Goal: Check status: Check status

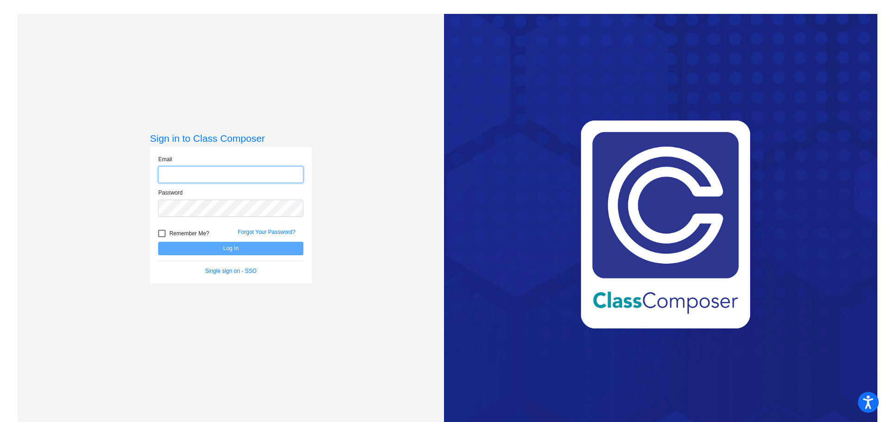
type input "[EMAIL_ADDRESS][DOMAIN_NAME]"
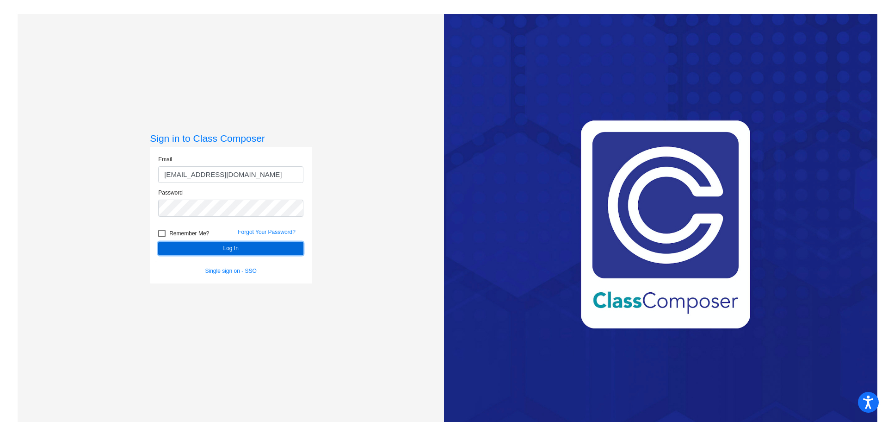
click at [254, 248] on button "Log In" at bounding box center [230, 248] width 145 height 13
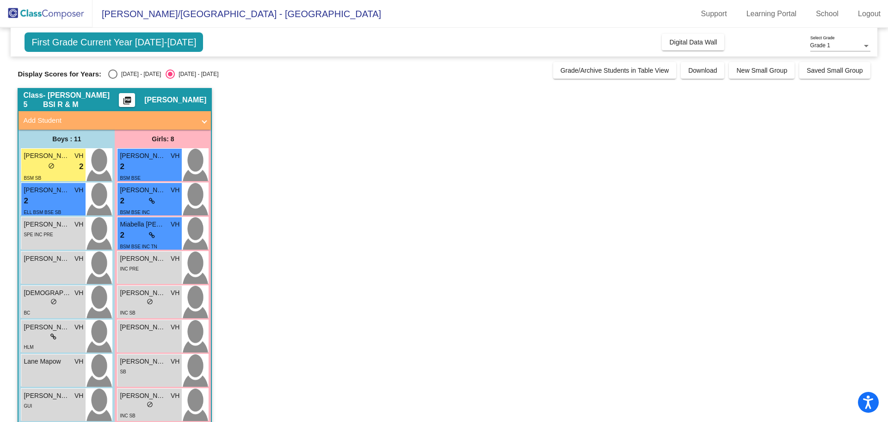
click at [120, 68] on div "Display Scores for Years: [DATE] - [DATE] [DATE] - [DATE] Grade/Archive Student…" at bounding box center [444, 70] width 853 height 17
click at [115, 74] on div "Select an option" at bounding box center [112, 73] width 9 height 9
click at [113, 79] on input "[DATE] - [DATE]" at bounding box center [112, 79] width 0 height 0
radio input "true"
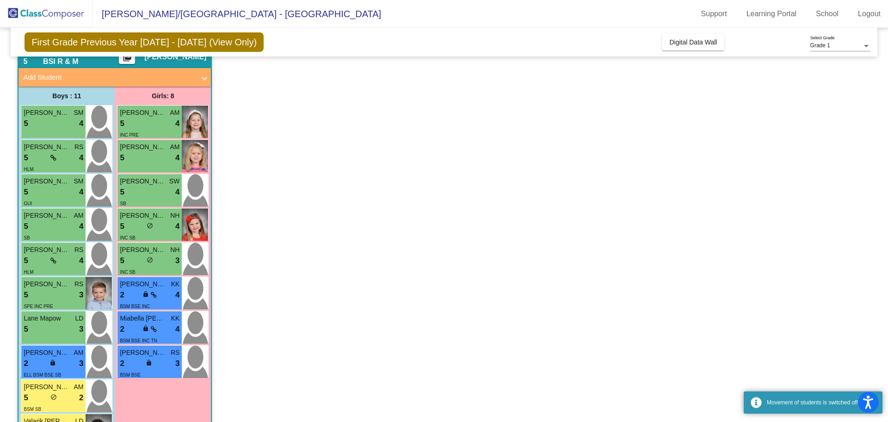
scroll to position [118, 0]
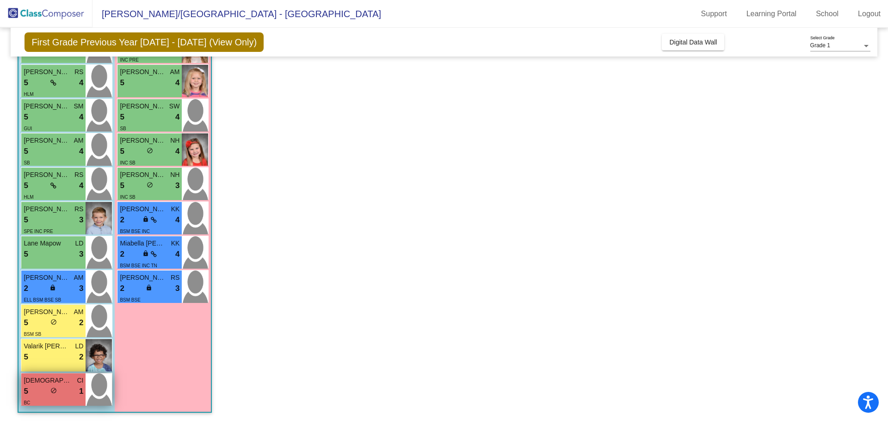
click at [83, 388] on span "1" at bounding box center [81, 391] width 4 height 12
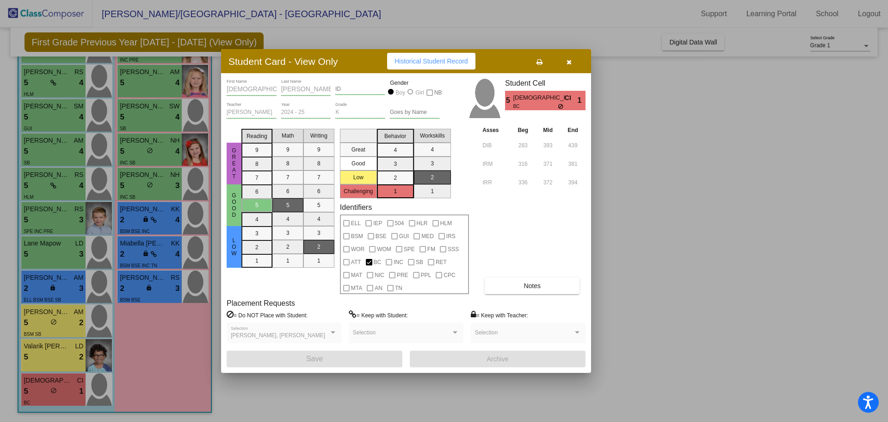
click at [565, 64] on button "button" at bounding box center [569, 61] width 30 height 17
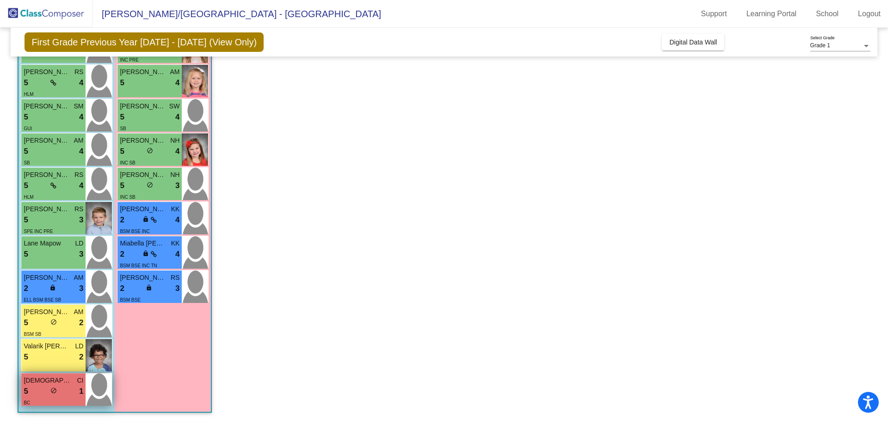
click at [51, 401] on div "BC" at bounding box center [54, 402] width 60 height 10
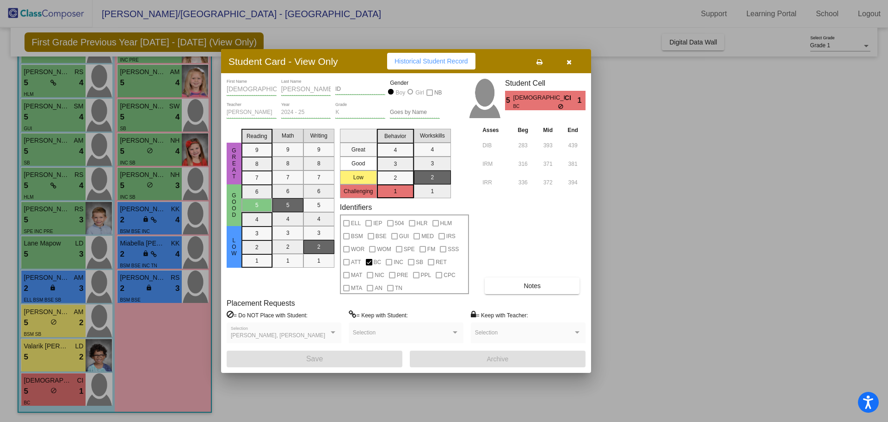
click at [574, 64] on button "button" at bounding box center [569, 61] width 30 height 17
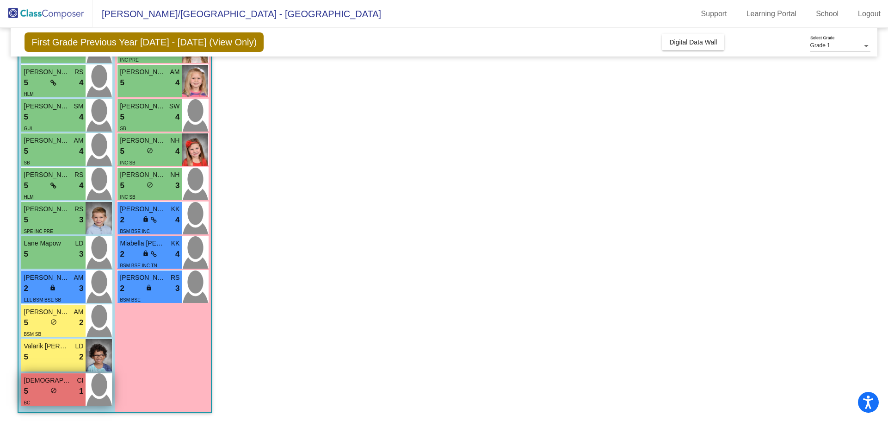
click at [59, 397] on div "BC" at bounding box center [54, 402] width 60 height 10
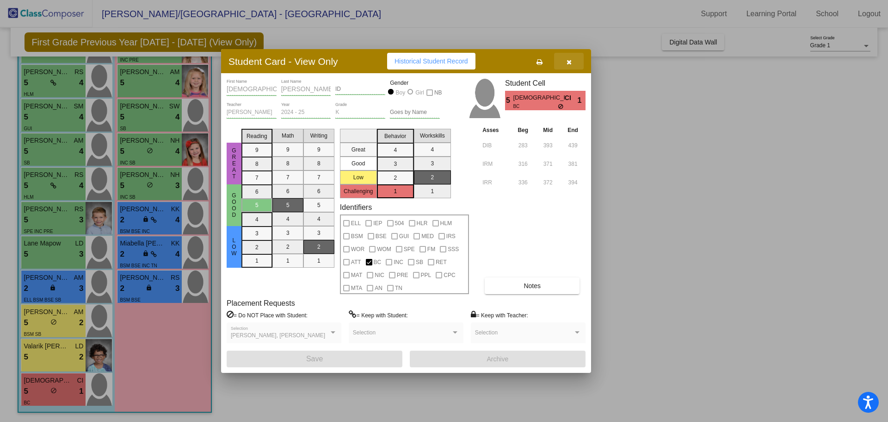
click at [571, 63] on icon "button" at bounding box center [569, 62] width 5 height 6
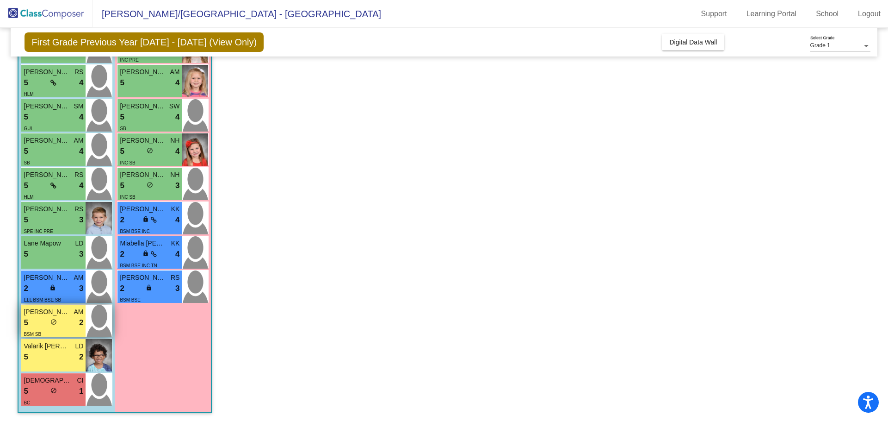
click at [69, 315] on span "[PERSON_NAME]" at bounding box center [47, 312] width 46 height 10
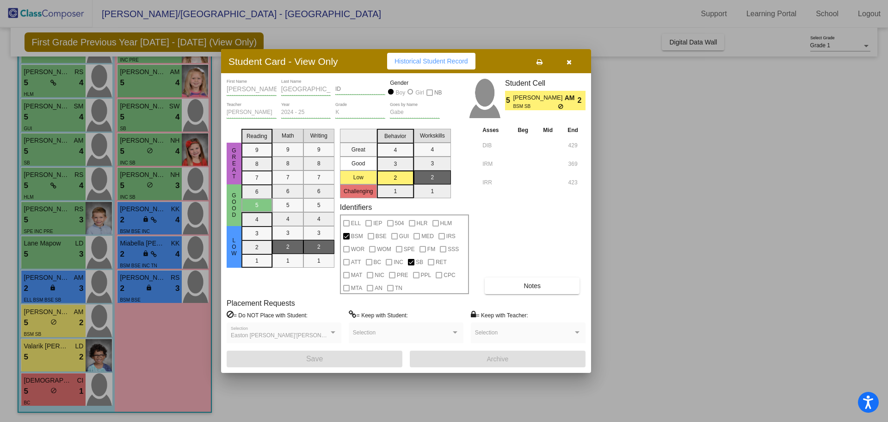
click at [566, 65] on button "button" at bounding box center [569, 61] width 30 height 17
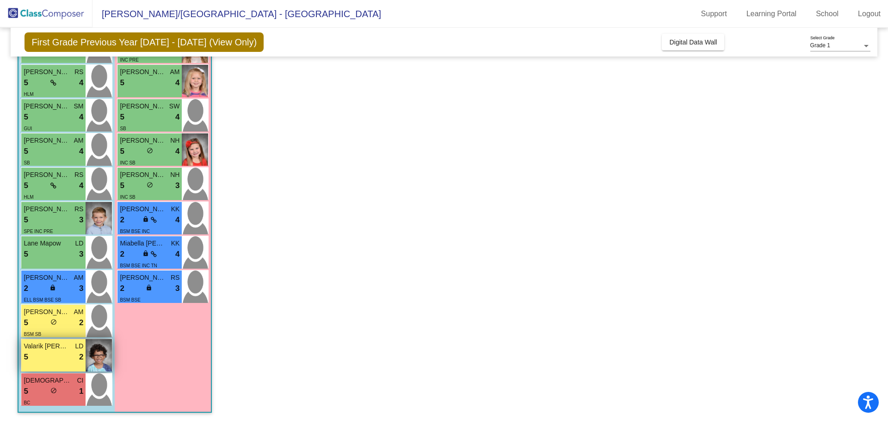
click at [33, 358] on div "5 lock do_not_disturb_alt 2" at bounding box center [54, 357] width 60 height 12
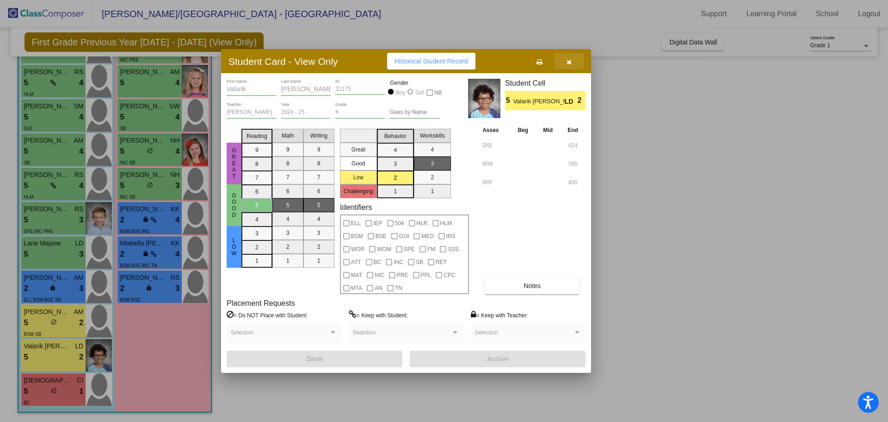
click at [571, 64] on icon "button" at bounding box center [569, 62] width 5 height 6
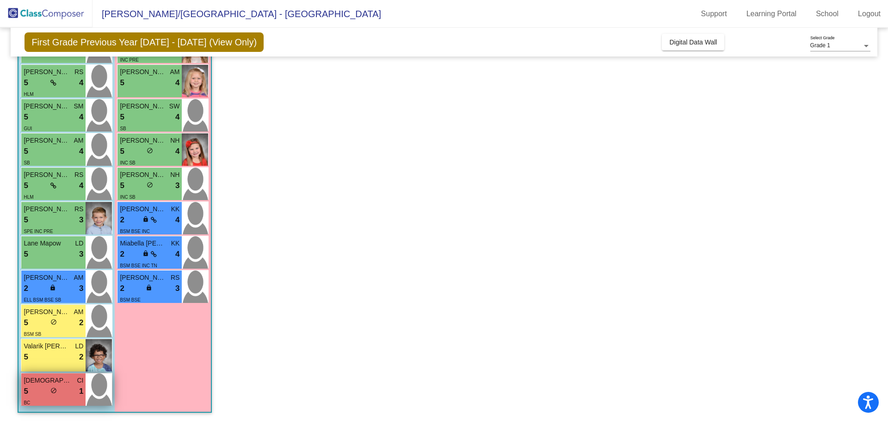
click at [57, 388] on div "5 lock do_not_disturb_alt 1" at bounding box center [54, 391] width 60 height 12
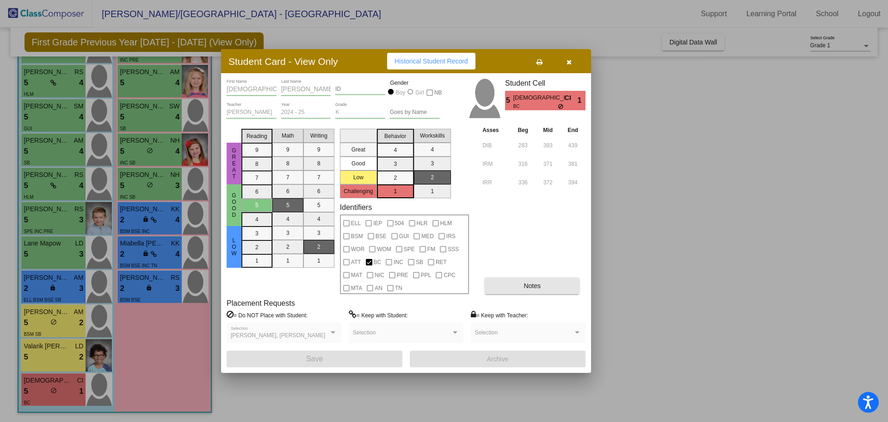
click at [520, 281] on button "Notes" at bounding box center [532, 285] width 95 height 17
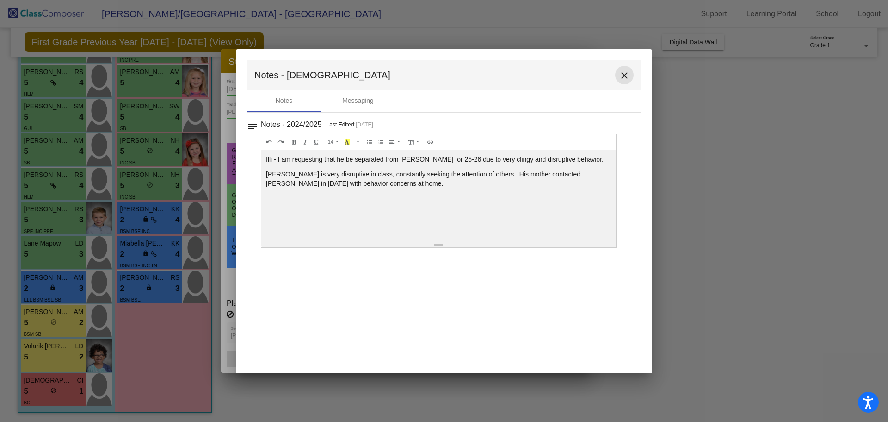
click at [627, 70] on mat-icon "close" at bounding box center [624, 75] width 11 height 11
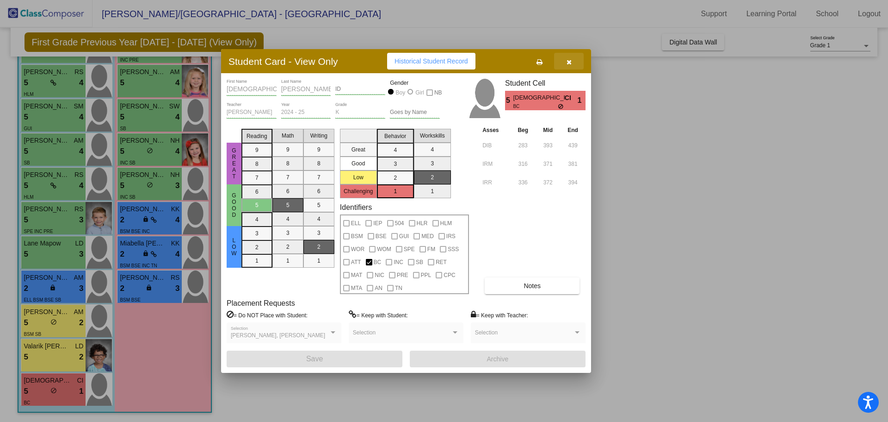
click at [565, 66] on button "button" at bounding box center [569, 61] width 30 height 17
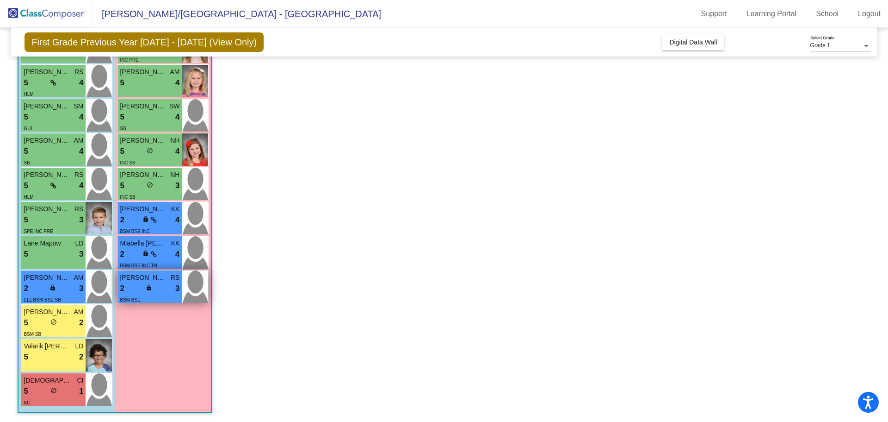
click at [148, 283] on div "2 lock do_not_disturb_alt 3" at bounding box center [150, 288] width 60 height 12
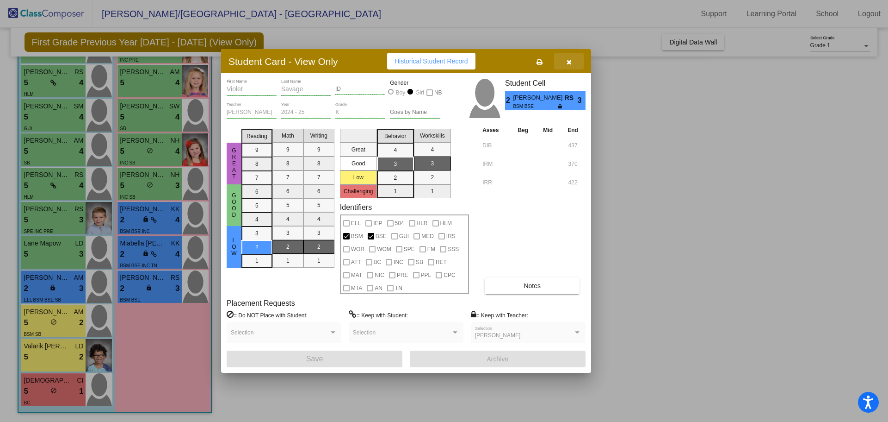
click at [574, 63] on button "button" at bounding box center [569, 61] width 30 height 17
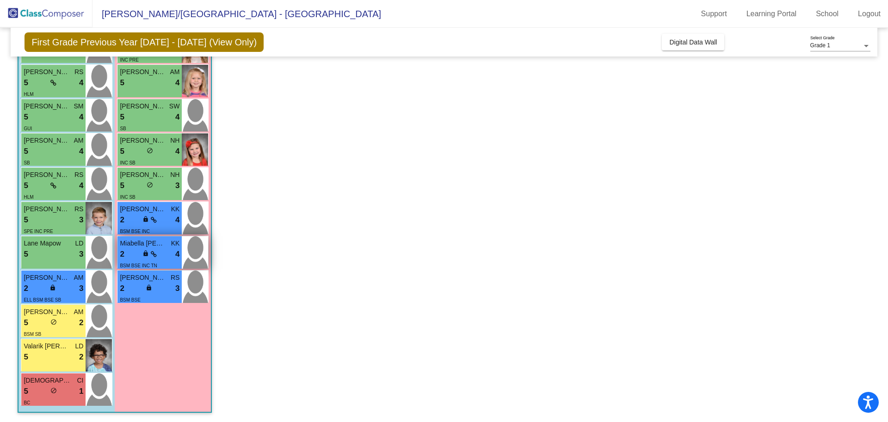
click at [179, 252] on span "4" at bounding box center [177, 254] width 4 height 12
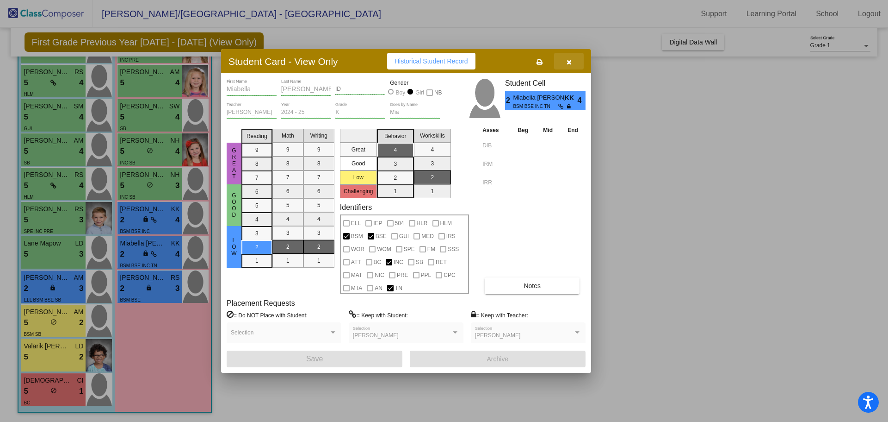
click at [568, 62] on icon "button" at bounding box center [569, 62] width 5 height 6
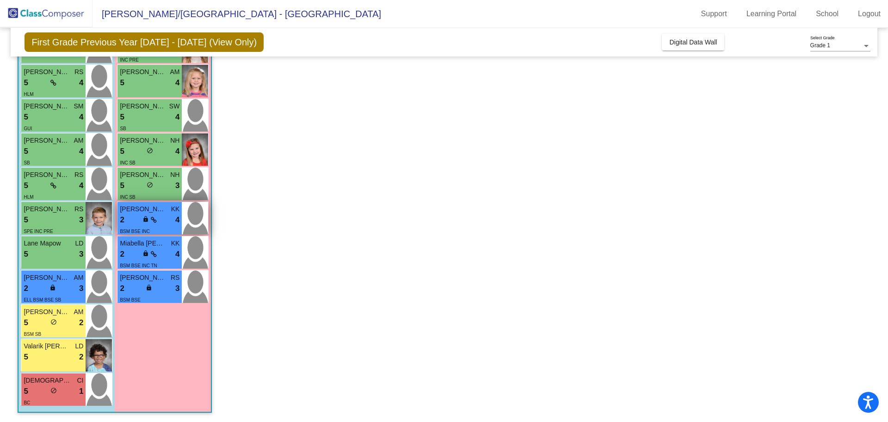
click at [155, 217] on icon at bounding box center [154, 220] width 6 height 6
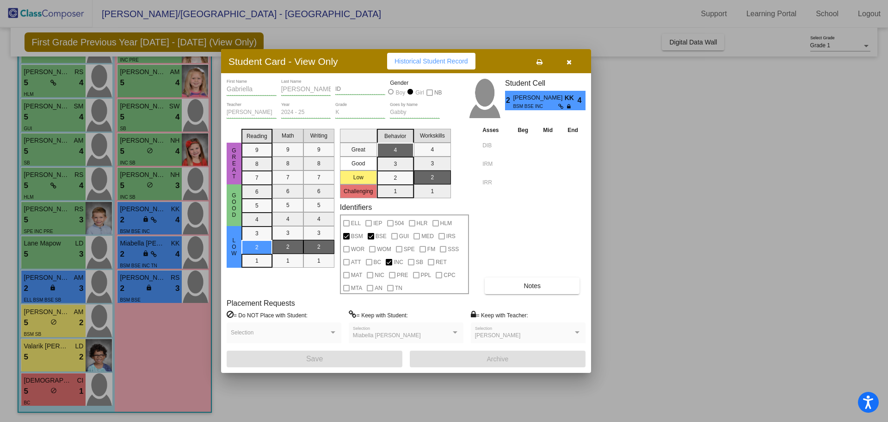
click at [567, 57] on span "button" at bounding box center [569, 60] width 5 height 7
